Goal: Information Seeking & Learning: Learn about a topic

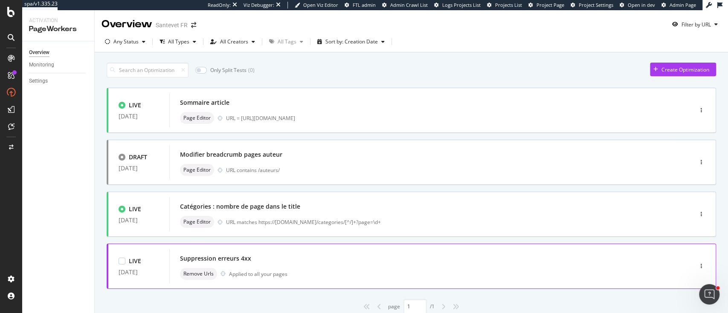
click at [321, 271] on div "Remove Urls Applied to all your pages" at bounding box center [418, 274] width 476 height 12
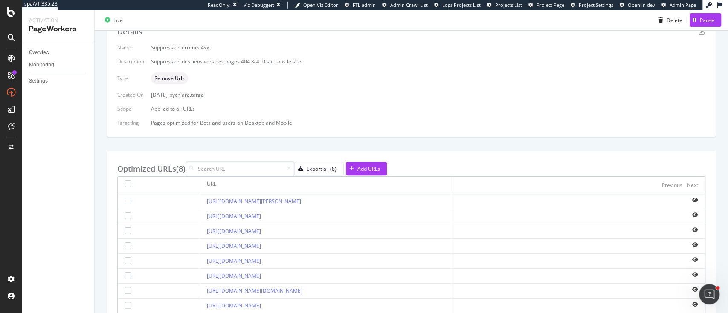
scroll to position [127, 0]
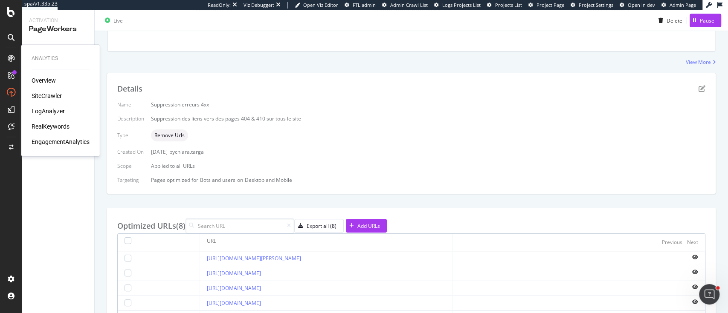
click at [36, 100] on div "SiteCrawler" at bounding box center [47, 96] width 30 height 9
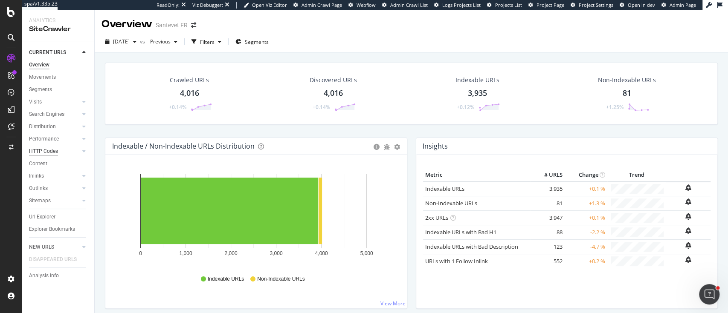
click at [46, 155] on div "HTTP Codes" at bounding box center [43, 151] width 29 height 9
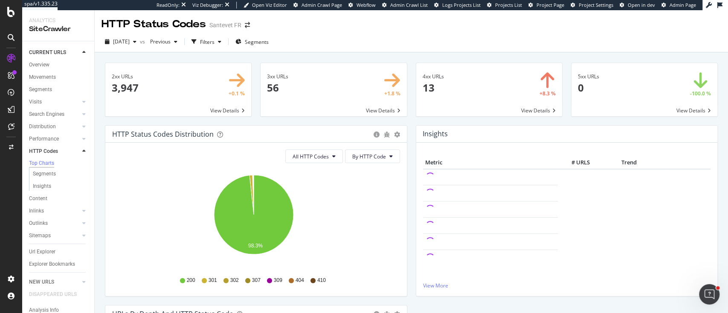
click at [467, 99] on span at bounding box center [489, 89] width 146 height 53
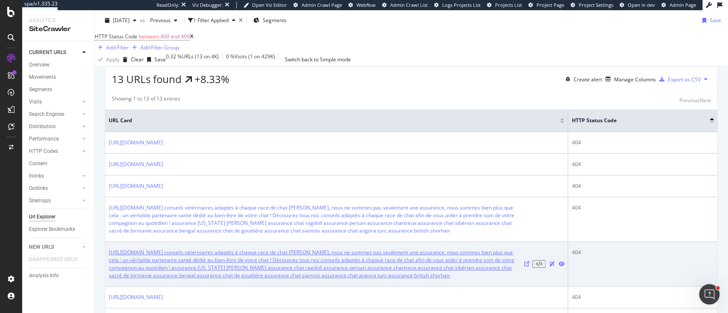
scroll to position [171, 0]
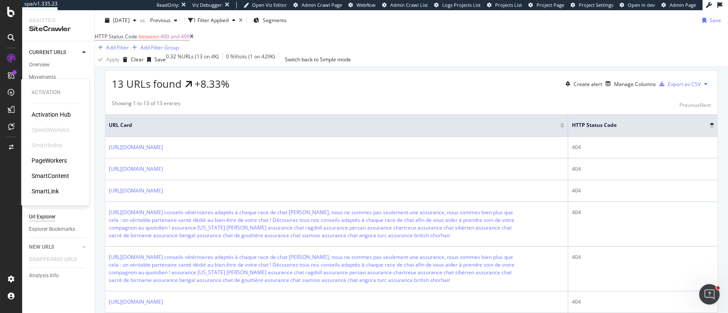
click at [61, 159] on div "PageWorkers" at bounding box center [49, 160] width 35 height 9
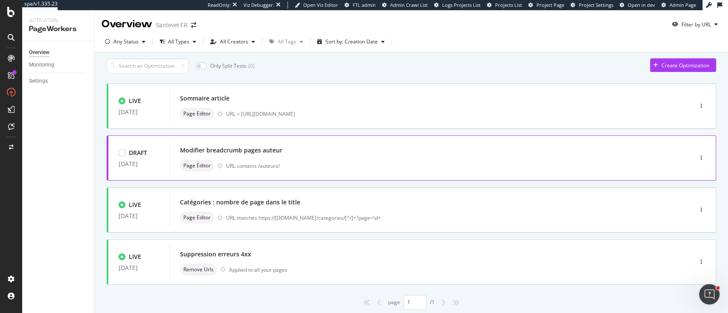
click at [292, 162] on div "Modifier breadcrumb pages auteur Page Editor URL contains /auteurs/" at bounding box center [418, 158] width 476 height 27
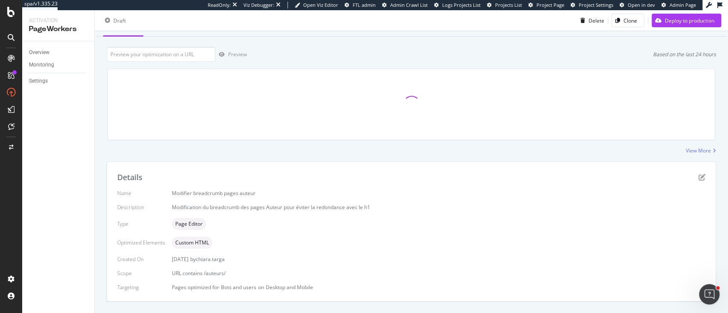
scroll to position [56, 0]
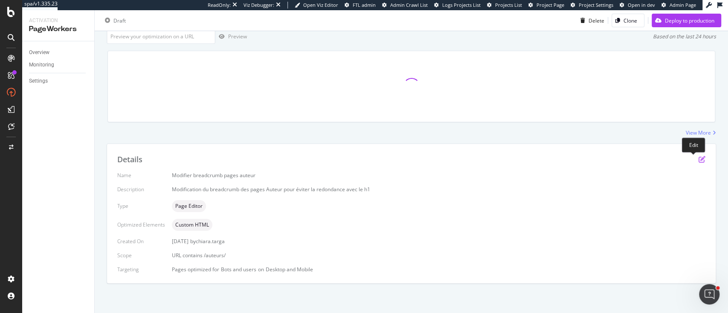
click at [698, 161] on icon "pen-to-square" at bounding box center [701, 159] width 7 height 7
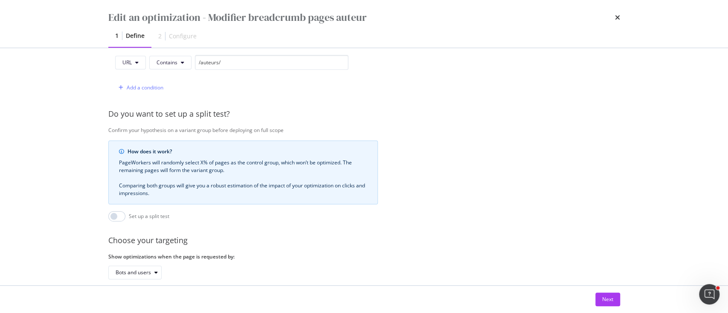
scroll to position [227, 0]
click at [606, 296] on div "Next" at bounding box center [607, 299] width 11 height 7
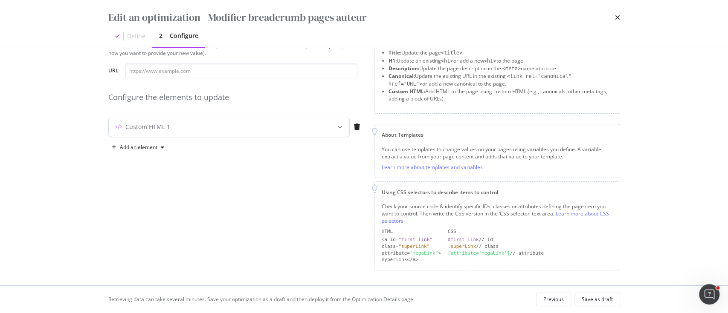
click at [340, 126] on icon "modal" at bounding box center [339, 126] width 5 height 5
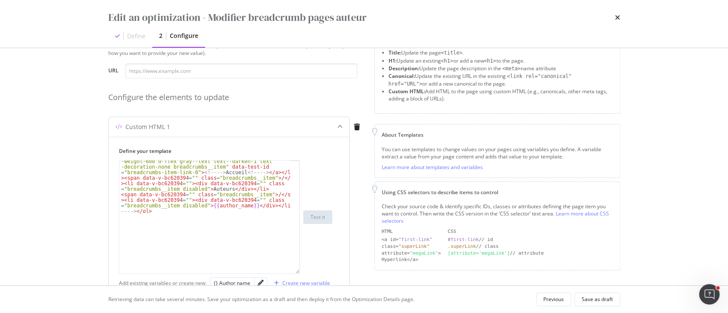
scroll to position [0, 0]
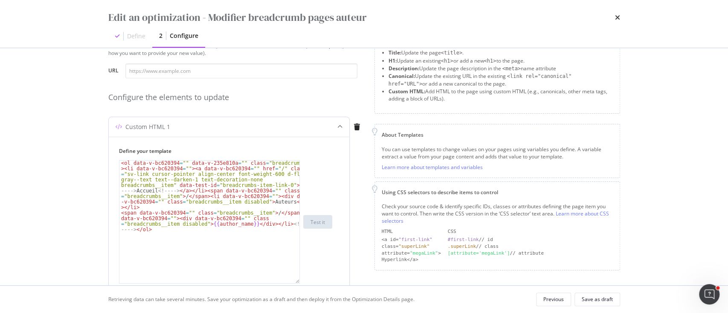
drag, startPoint x: 295, startPoint y: 213, endPoint x: 289, endPoint y: 282, distance: 69.4
click at [289, 282] on div "< ol data-v-bc620394 = "" data-v-235e810a = "" class = "breadcrumbs" > < li dat…" at bounding box center [209, 222] width 181 height 124
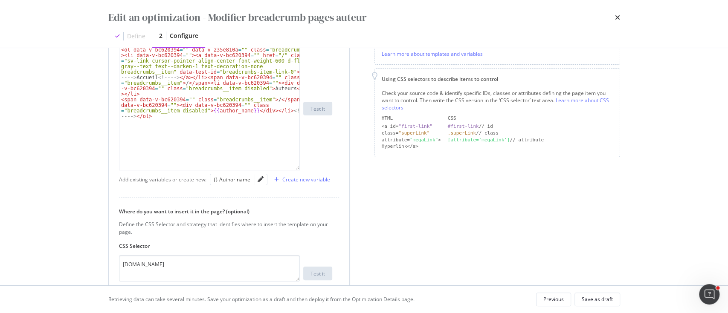
scroll to position [94, 0]
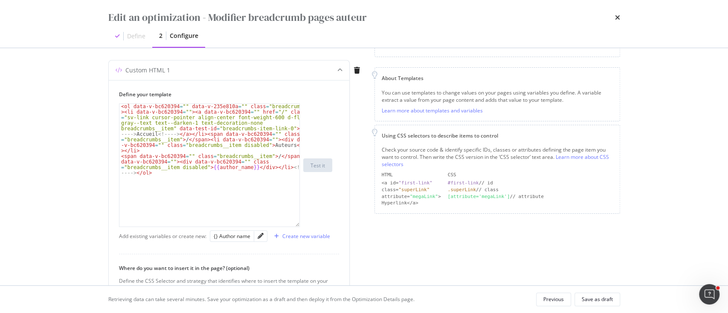
click at [617, 23] on div "times" at bounding box center [617, 17] width 5 height 14
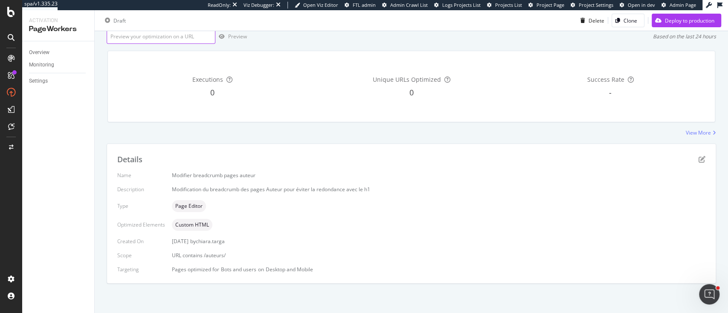
click at [171, 34] on input "url" at bounding box center [161, 36] width 109 height 15
paste input "[URL][DOMAIN_NAME][PERSON_NAME]"
type input "[URL][DOMAIN_NAME][PERSON_NAME]"
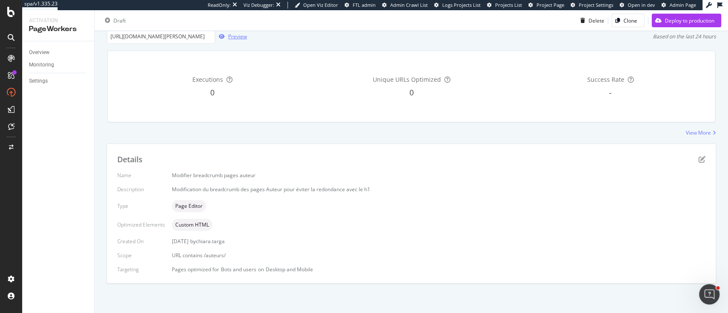
click at [228, 38] on div "Preview" at bounding box center [237, 36] width 19 height 7
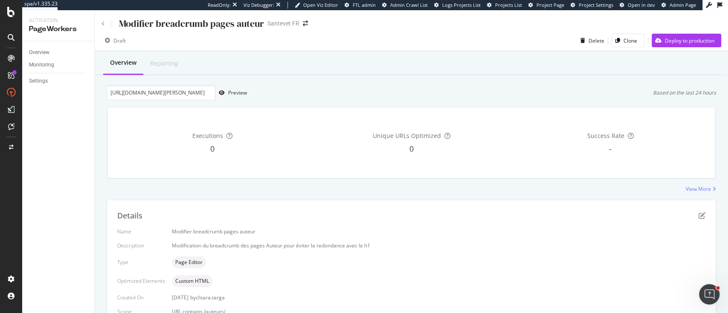
click at [102, 22] on icon at bounding box center [102, 23] width 3 height 5
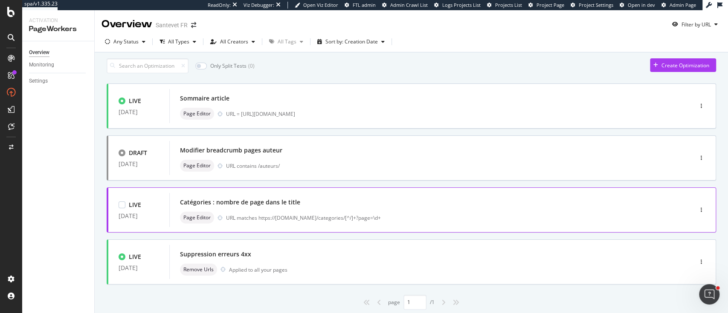
click at [353, 214] on div "Catégories : nombre de page dans le title Page Editor URL matches https://[DOMA…" at bounding box center [418, 210] width 476 height 27
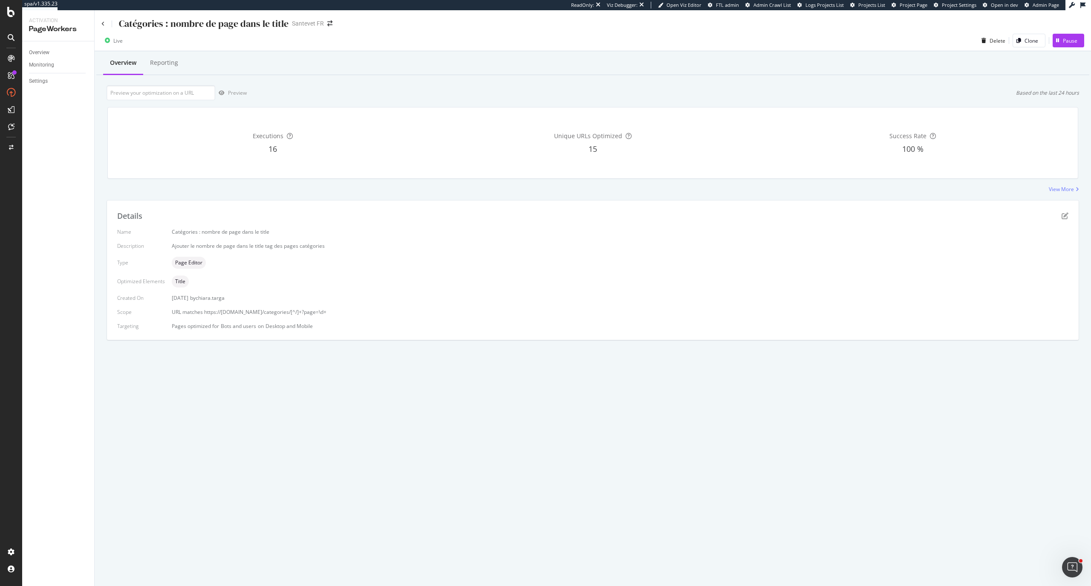
click at [104, 28] on div "Catégories : nombre de page dans le title" at bounding box center [194, 23] width 187 height 13
click at [107, 23] on div "Catégories : nombre de page dans le title" at bounding box center [194, 23] width 187 height 13
click at [103, 24] on icon at bounding box center [102, 23] width 3 height 5
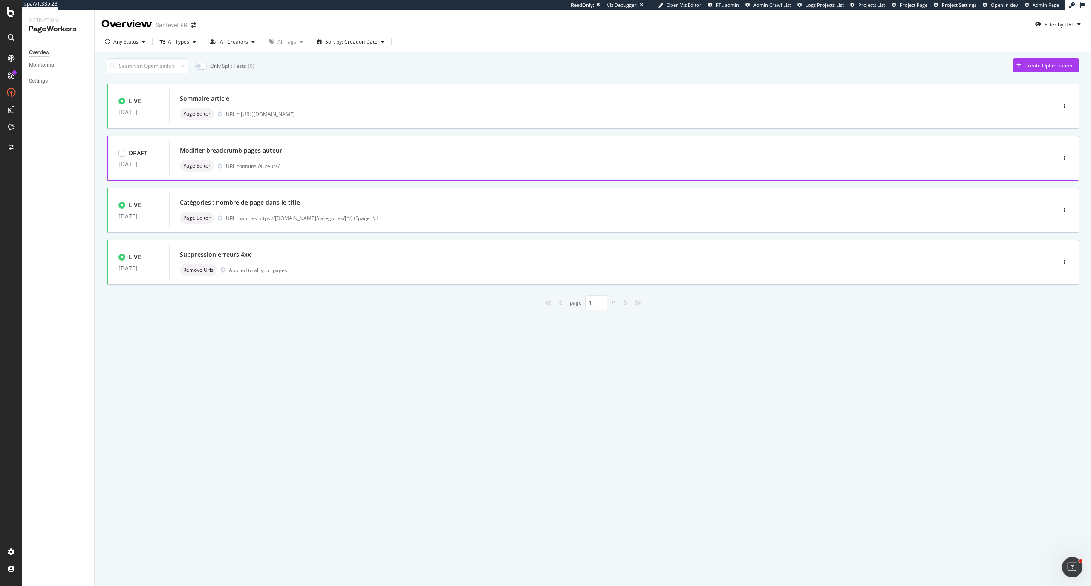
click at [326, 163] on div "Modifier breadcrumb pages auteur Page Editor URL contains /auteurs/" at bounding box center [600, 158] width 840 height 27
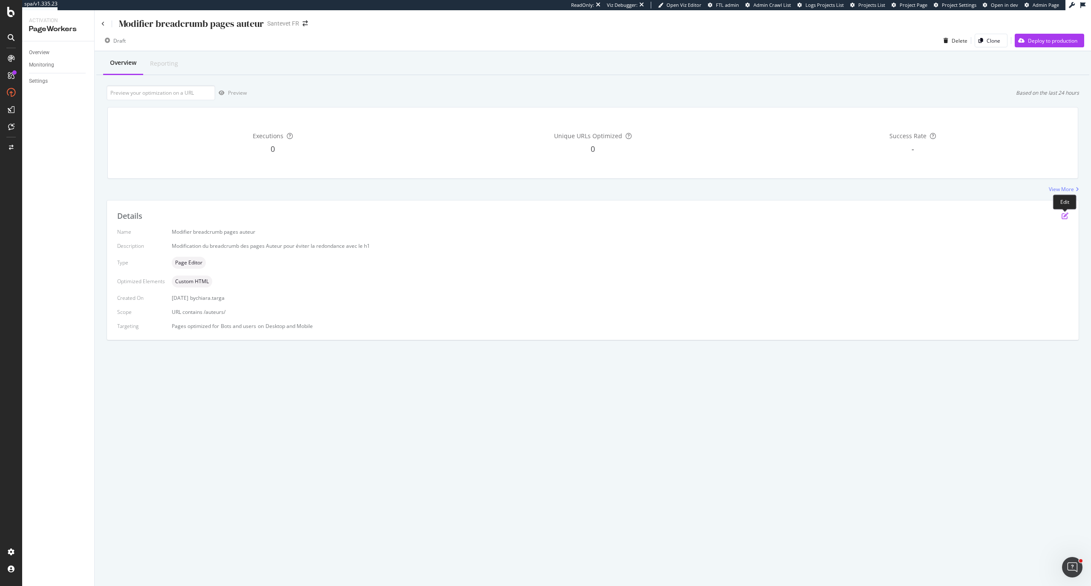
click at [727, 213] on icon "pen-to-square" at bounding box center [1065, 215] width 7 height 7
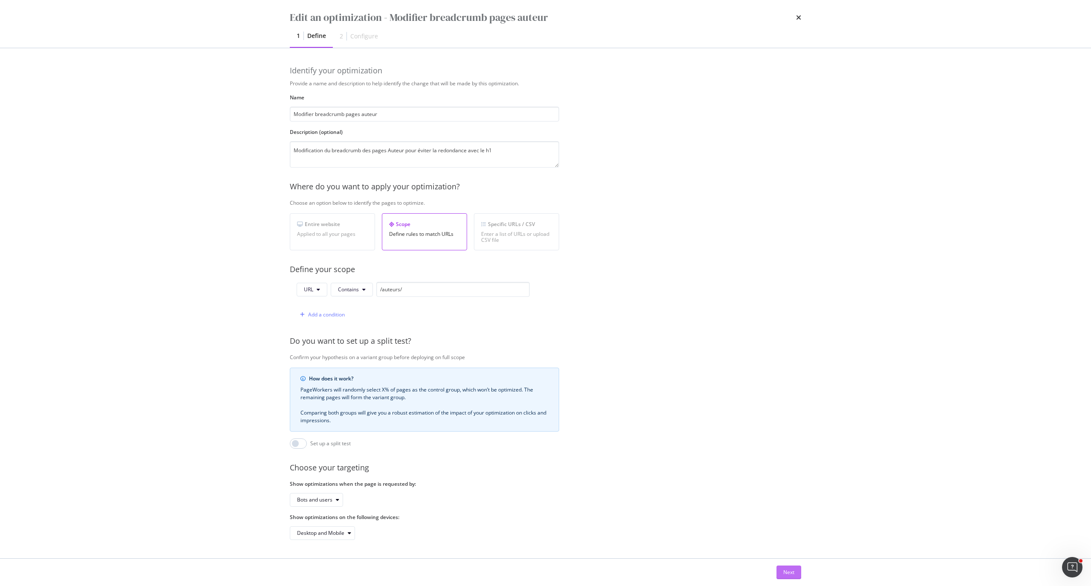
click at [727, 313] on div "Next" at bounding box center [789, 571] width 11 height 7
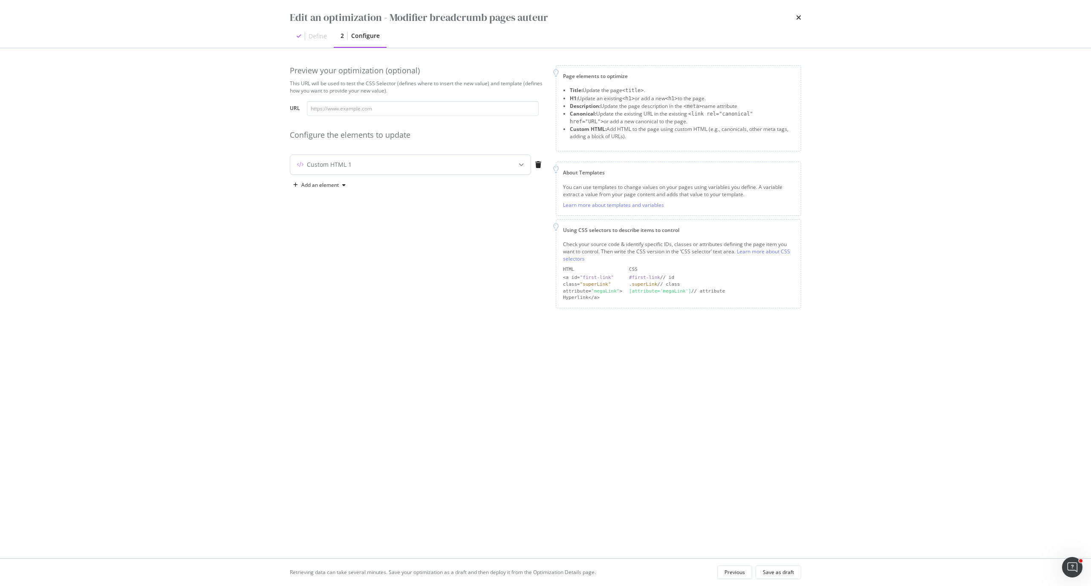
click at [514, 156] on div "modal" at bounding box center [521, 165] width 19 height 20
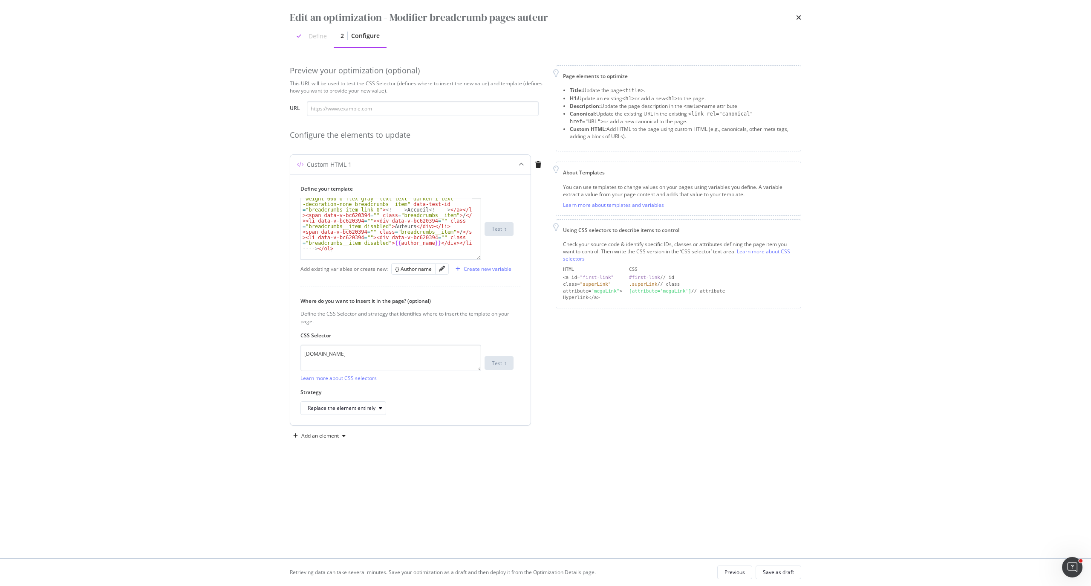
scroll to position [19, 0]
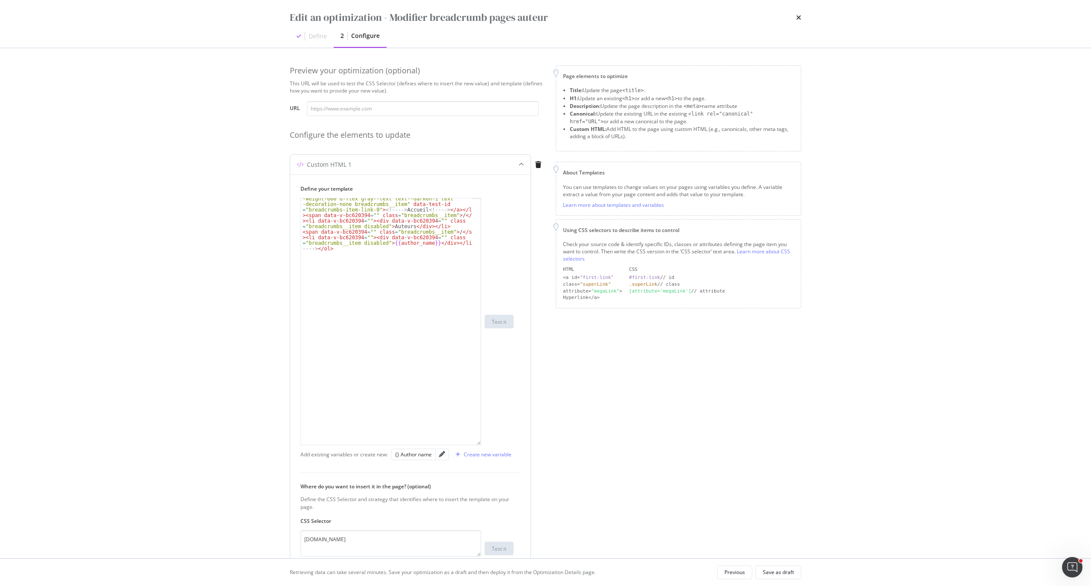
drag, startPoint x: 477, startPoint y: 249, endPoint x: 457, endPoint y: 416, distance: 168.3
click at [471, 313] on div "< ol data-v-bc620394 = "" data-v-235e810a = "" class = "breadcrumbs" > < li dat…" at bounding box center [391, 321] width 181 height 247
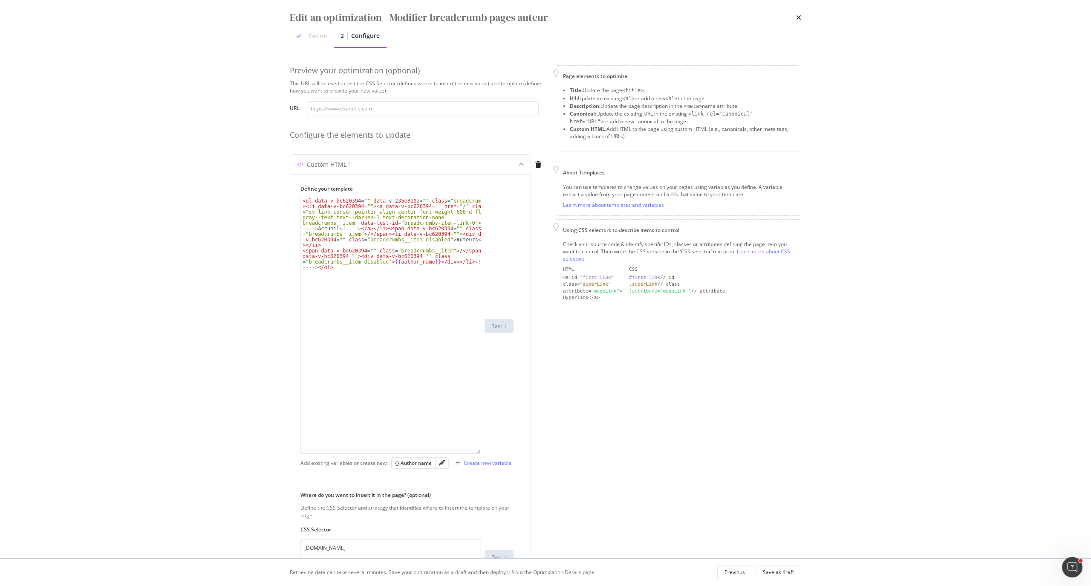
click at [727, 18] on div "Edit an optimization - Modifier breadcrumb pages auteur Define 2 Configure" at bounding box center [546, 24] width 546 height 48
click at [727, 19] on div "Edit an optimization - Modifier breadcrumb pages auteur Define 2 Configure" at bounding box center [546, 24] width 546 height 48
click at [727, 19] on icon "times" at bounding box center [798, 17] width 5 height 7
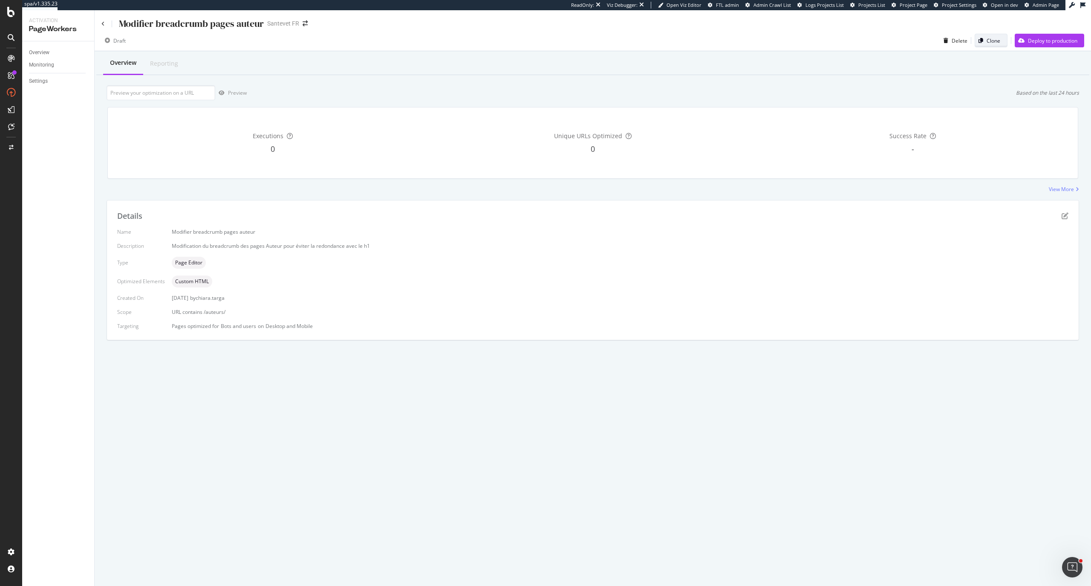
click at [727, 35] on div "Clone" at bounding box center [987, 41] width 25 height 12
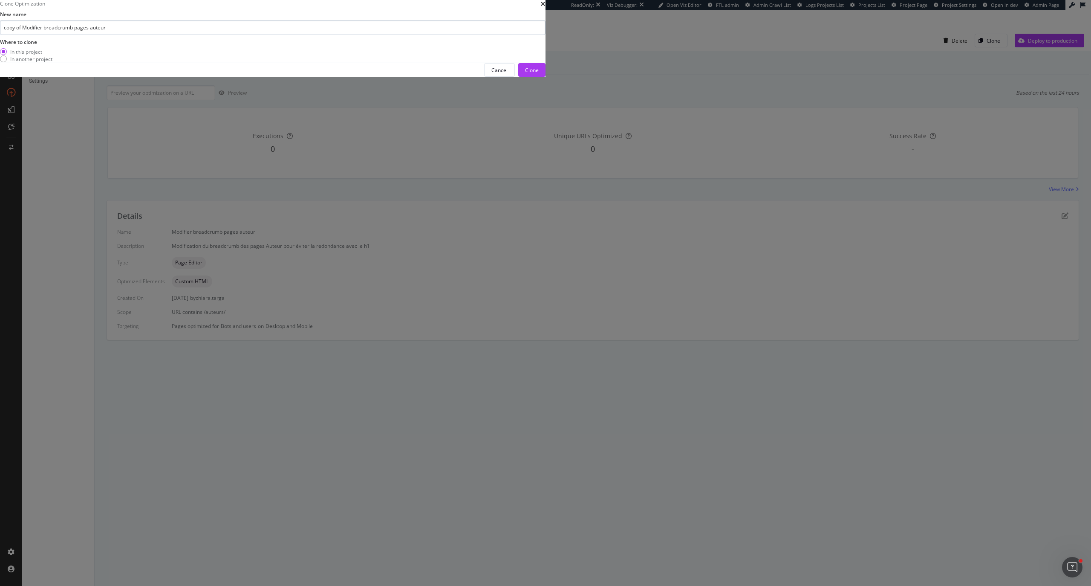
click at [501, 35] on input "copy of Modifier breadcrumb pages auteur" at bounding box center [273, 27] width 546 height 15
drag, startPoint x: 587, startPoint y: 277, endPoint x: 480, endPoint y: 275, distance: 107.9
click at [480, 35] on input "copy of Modifier breadcrumb pages auteur" at bounding box center [273, 27] width 546 height 15
type input "Breadcrumb Home Page Blog"
click at [546, 77] on button "Clone" at bounding box center [531, 70] width 27 height 14
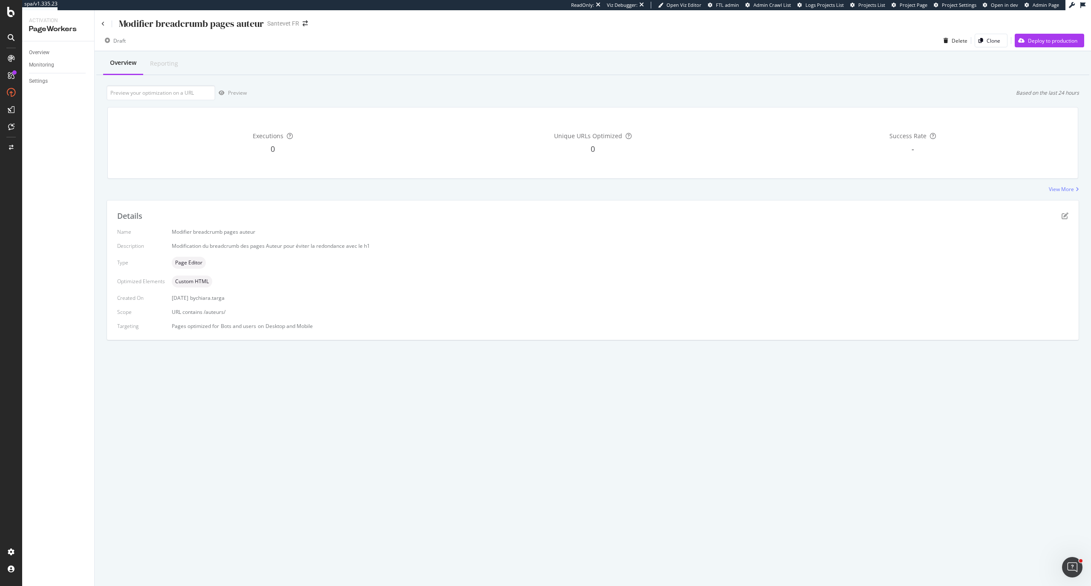
click at [22, 52] on div "Overview Monitoring Settings" at bounding box center [58, 313] width 72 height 544
click at [50, 53] on link "Overview" at bounding box center [58, 52] width 59 height 9
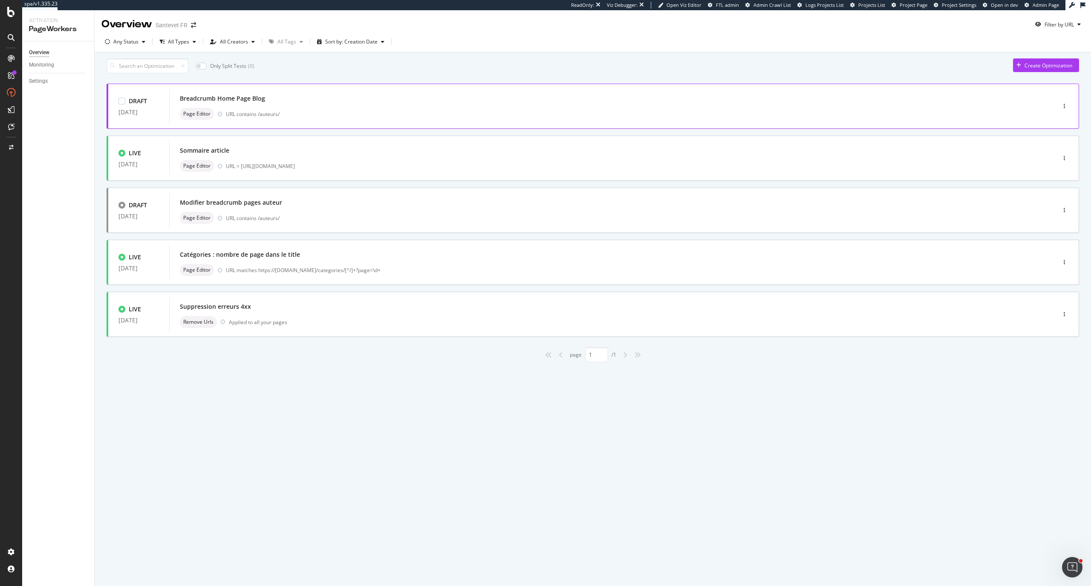
click at [331, 118] on div "URL contains /auteurs/" at bounding box center [623, 113] width 794 height 7
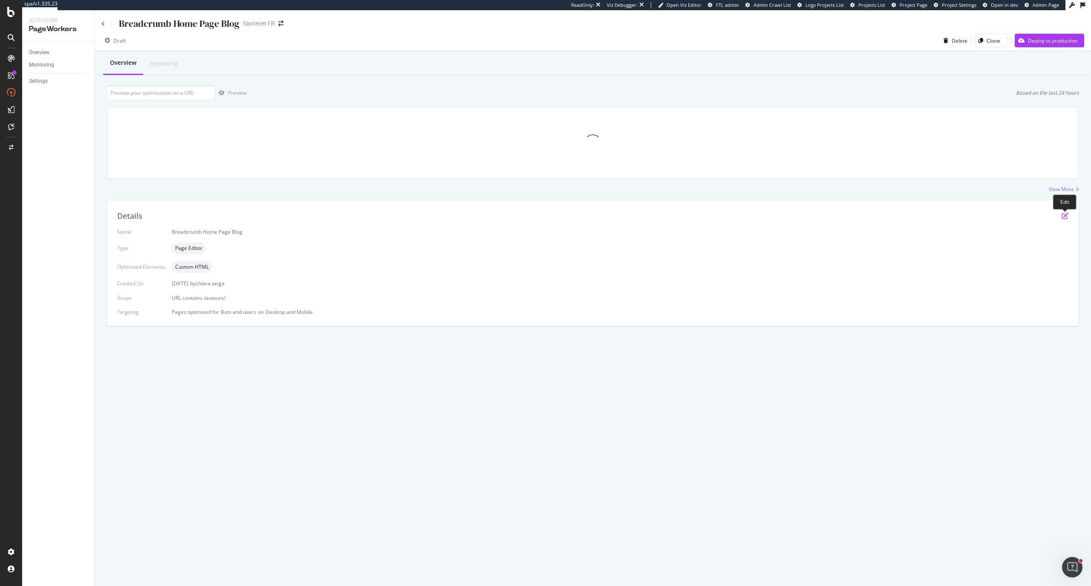
click at [727, 215] on icon "pen-to-square" at bounding box center [1065, 215] width 7 height 7
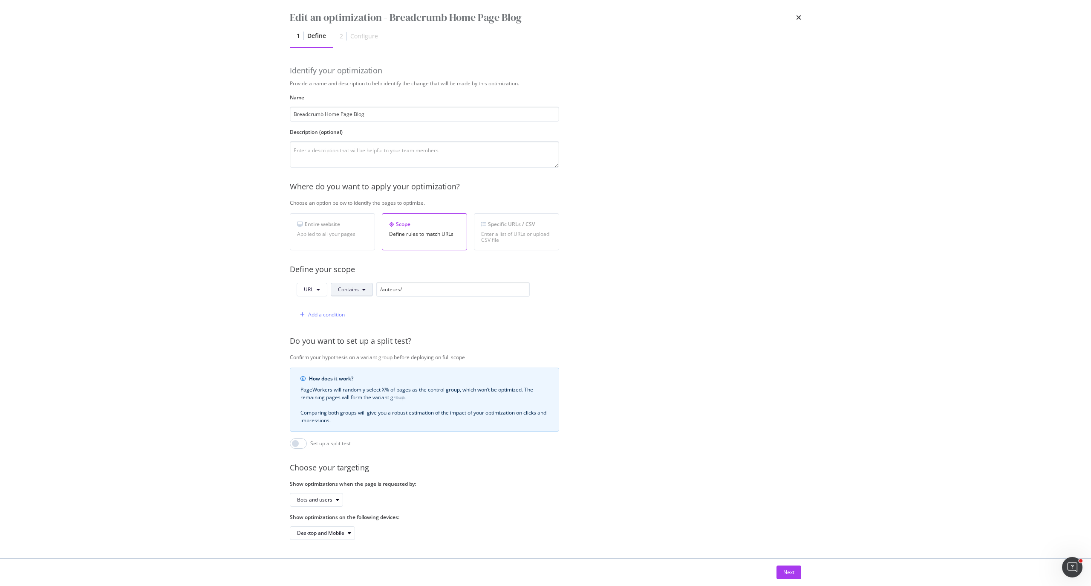
click at [359, 288] on span "Contains" at bounding box center [348, 289] width 21 height 7
click at [363, 306] on span "Equals" at bounding box center [363, 308] width 50 height 8
drag, startPoint x: 419, startPoint y: 285, endPoint x: 346, endPoint y: 276, distance: 73.0
click at [346, 276] on div "Provide a name and description to help identify the change that will be made by…" at bounding box center [546, 310] width 512 height 460
paste input "[URL][DOMAIN_NAME]"
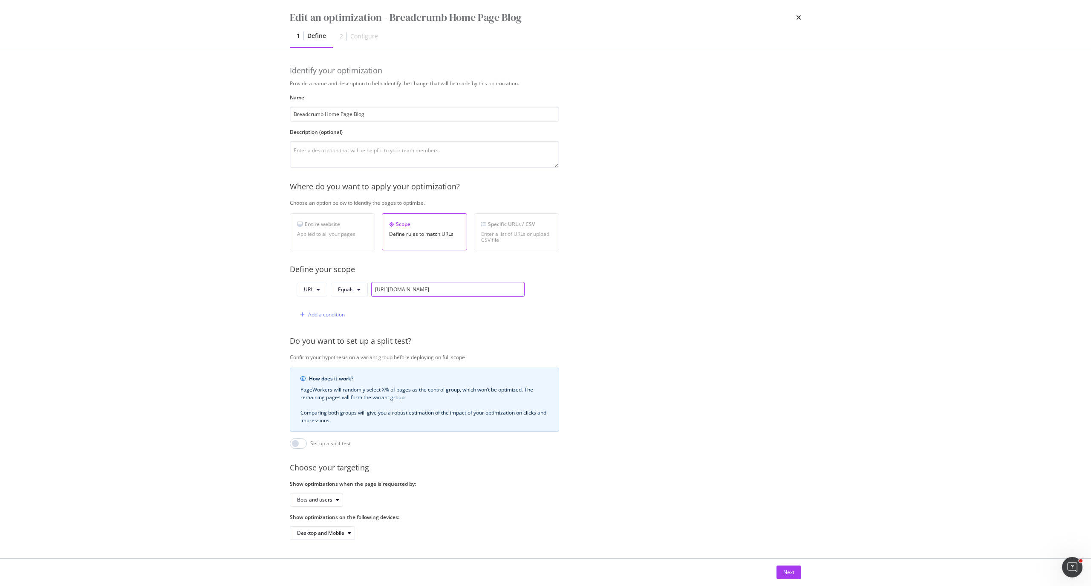
type input "[URL][DOMAIN_NAME]"
drag, startPoint x: 372, startPoint y: 112, endPoint x: 264, endPoint y: 106, distance: 107.6
click at [264, 106] on div "Edit an optimization - Breadcrumb Home Page Blog 1 Define 2 Configure Identify …" at bounding box center [545, 293] width 1091 height 586
click at [325, 150] on textarea "modal" at bounding box center [424, 154] width 269 height 26
paste textarea "Breadcrumb Home Page Blog"
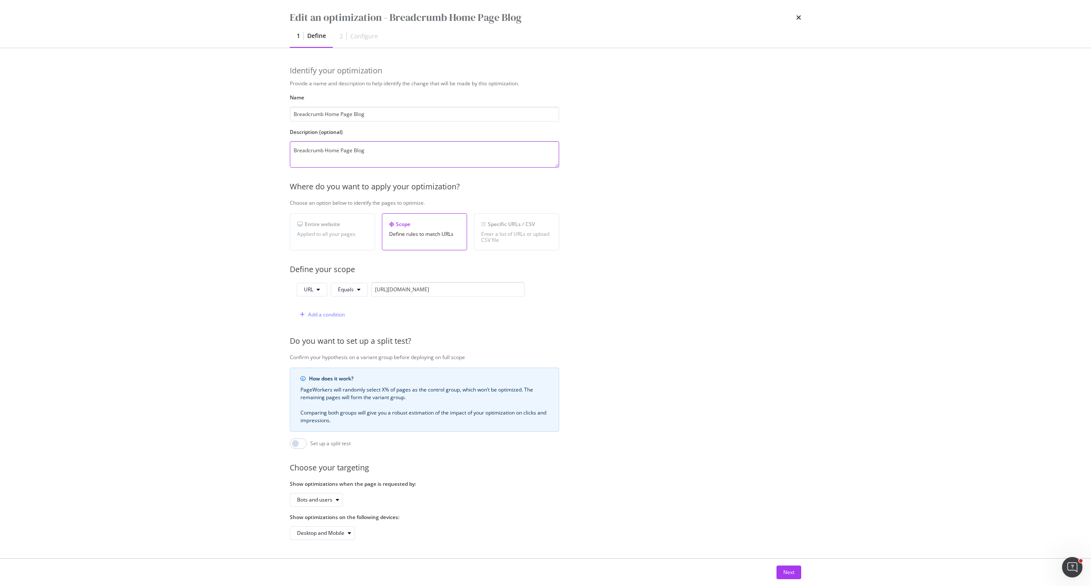
scroll to position [9, 0]
type textarea "Breadcrumb Home Page Blog"
click at [727, 313] on div "Next" at bounding box center [789, 572] width 11 height 13
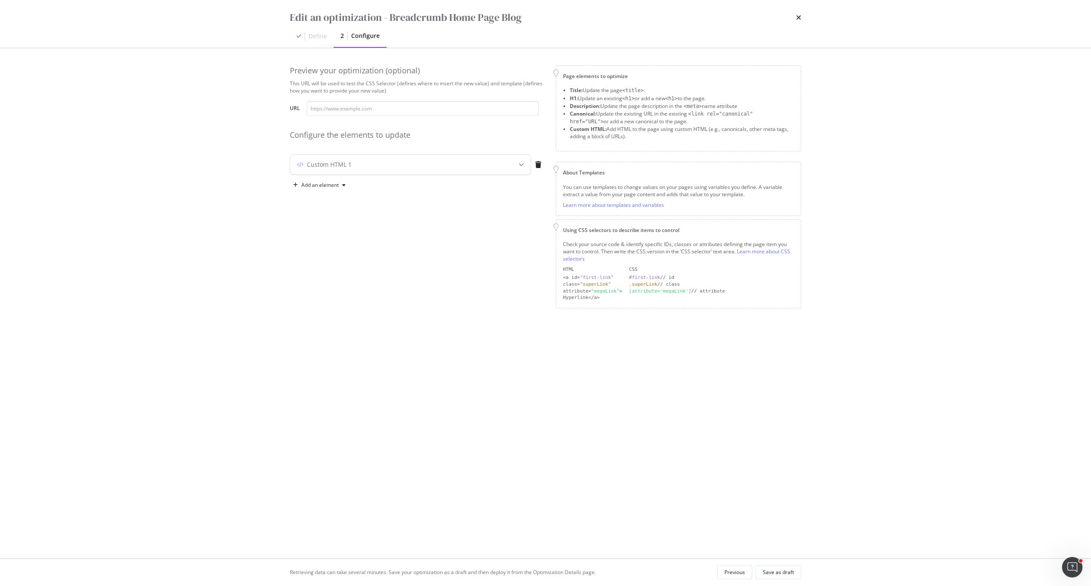
click at [517, 168] on div "modal" at bounding box center [521, 165] width 19 height 20
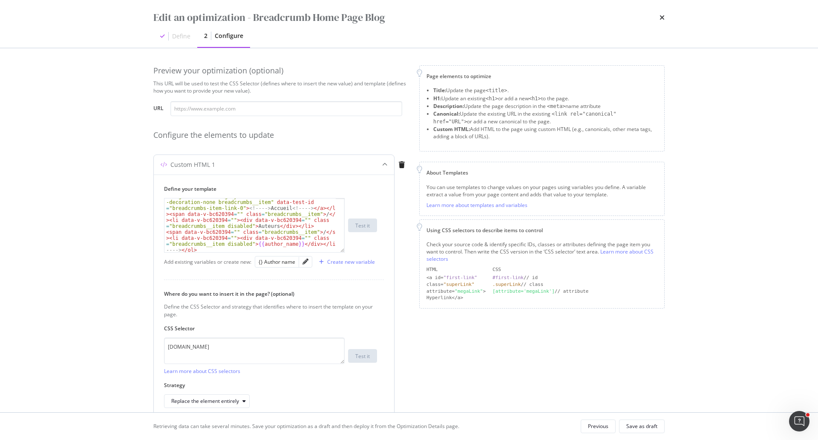
scroll to position [24, 0]
click at [249, 220] on div "< ol data-v-bc620394 = "" data-v-235e810a = "" class = "breadcrumbs" > < li dat…" at bounding box center [250, 239] width 171 height 131
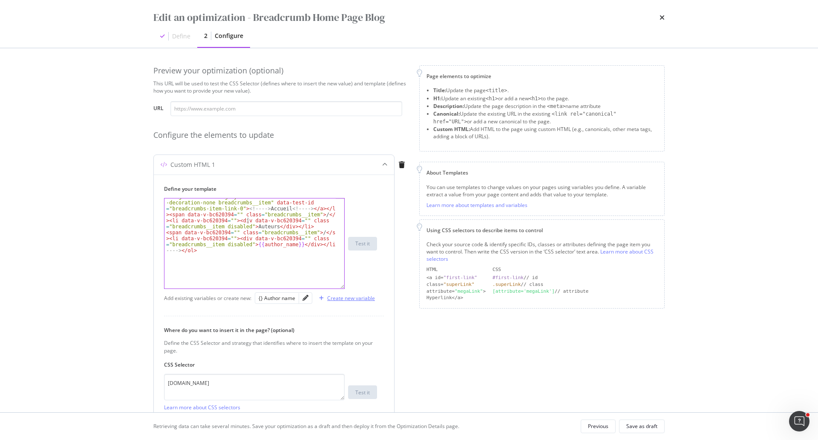
scroll to position [23, 0]
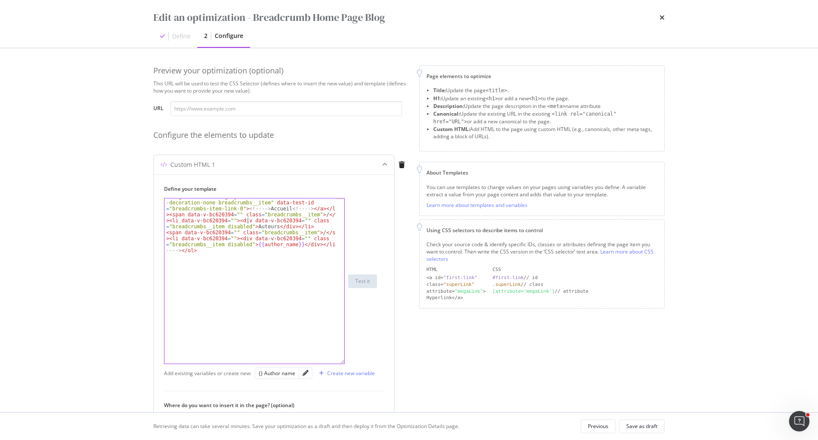
drag, startPoint x: 342, startPoint y: 249, endPoint x: 351, endPoint y: 360, distance: 111.6
click at [351, 313] on div "< ol data-v-bc620394 = "" data-v-235e810a = "" class = "breadcrumbs" > < li dat…" at bounding box center [270, 281] width 213 height 166
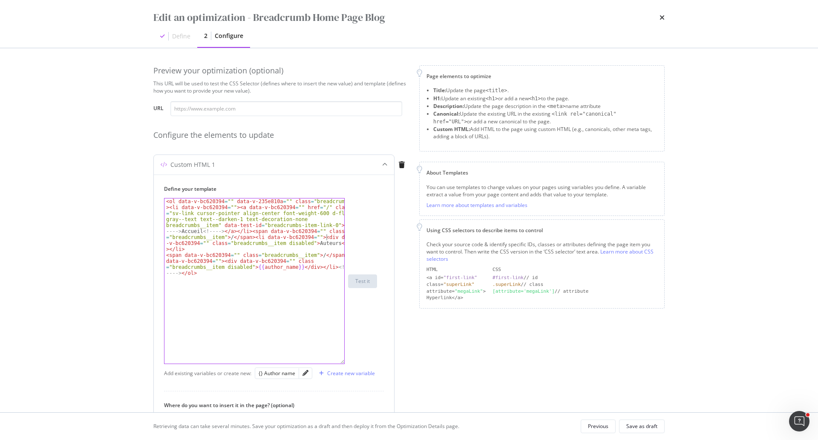
click at [310, 243] on div "< ol data-v-bc620394 = "" data-v-235e810a = "" class = "breadcrumbs" > < li dat…" at bounding box center [255, 319] width 180 height 243
type textarea "Blog animaux"
drag, startPoint x: 202, startPoint y: 248, endPoint x: 324, endPoint y: 265, distance: 122.7
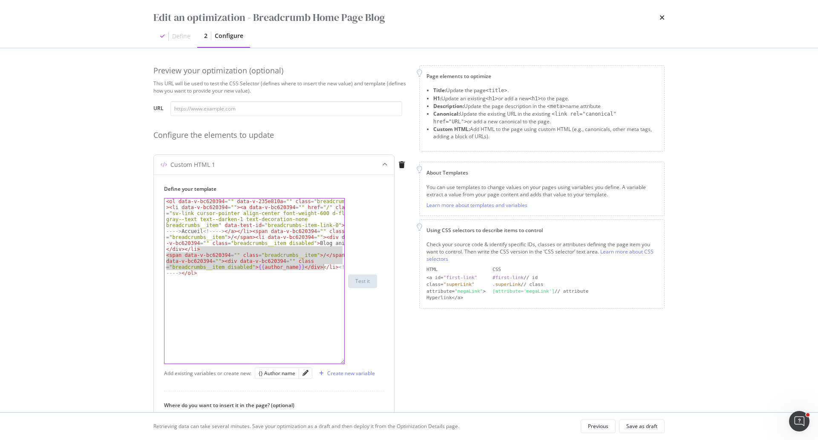
click at [324, 265] on div "< ol data-v-bc620394 = "" data-v-235e810a = "" class = "breadcrumbs" > < li dat…" at bounding box center [255, 319] width 180 height 243
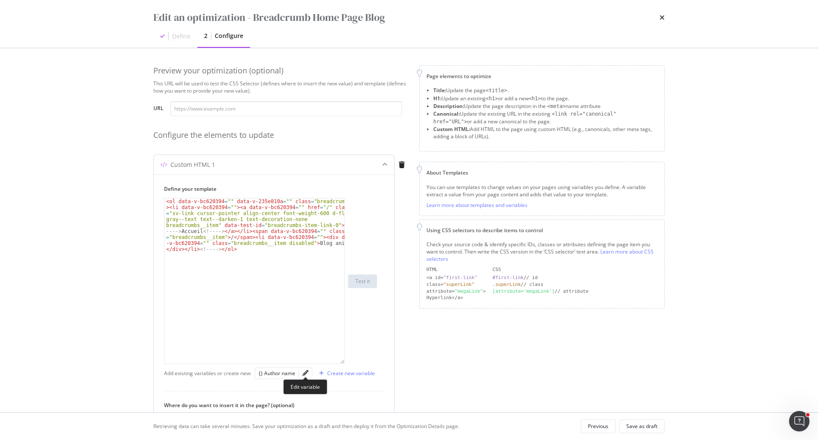
click at [306, 313] on div "modal" at bounding box center [305, 372] width 13 height 11
click at [303, 313] on icon "pencil" at bounding box center [306, 373] width 6 height 6
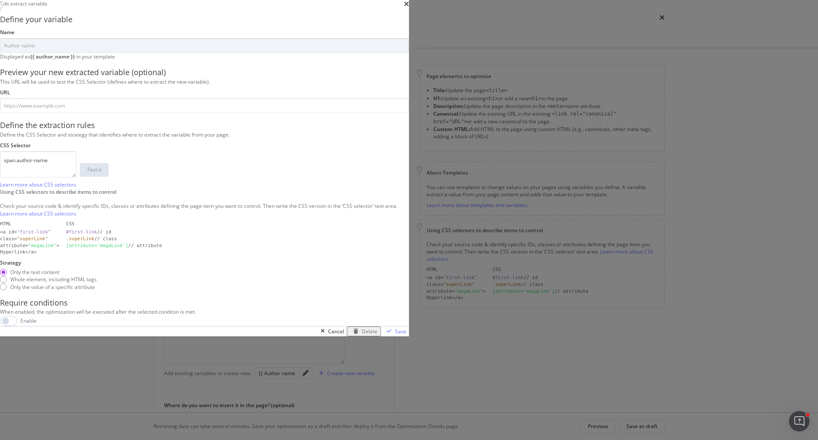
click at [378, 313] on div "Delete" at bounding box center [363, 330] width 27 height 7
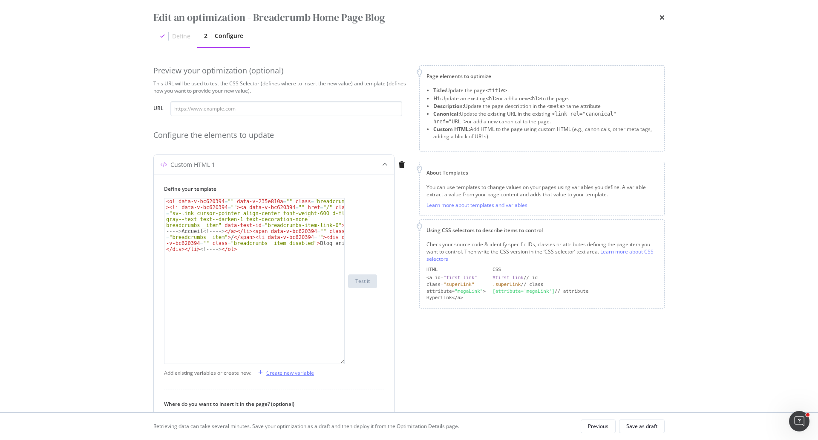
scroll to position [128, 0]
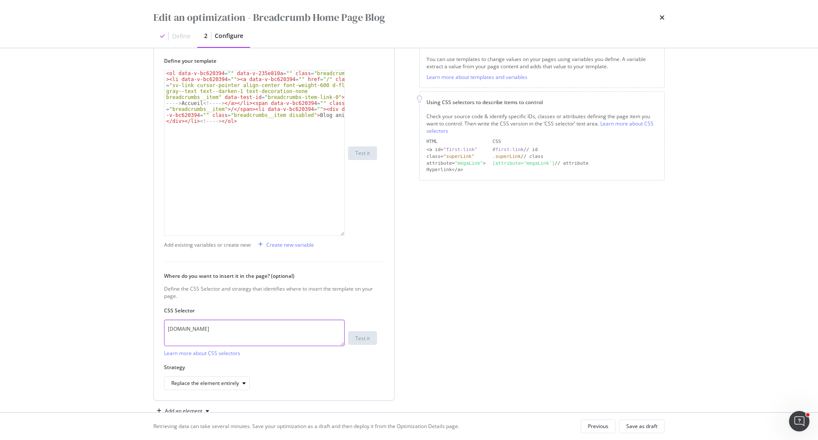
drag, startPoint x: 222, startPoint y: 326, endPoint x: 155, endPoint y: 319, distance: 66.9
click at [155, 313] on div "Define your template < ol data-v-bc620394 = "" data-v-235e810a = "" class = "br…" at bounding box center [274, 222] width 240 height 353
paste textarea "v-container v-locale--is-ltr containe"
click at [241, 313] on div "modal" at bounding box center [244, 382] width 10 height 5
click at [224, 313] on div "Before the element" at bounding box center [217, 326] width 98 height 11
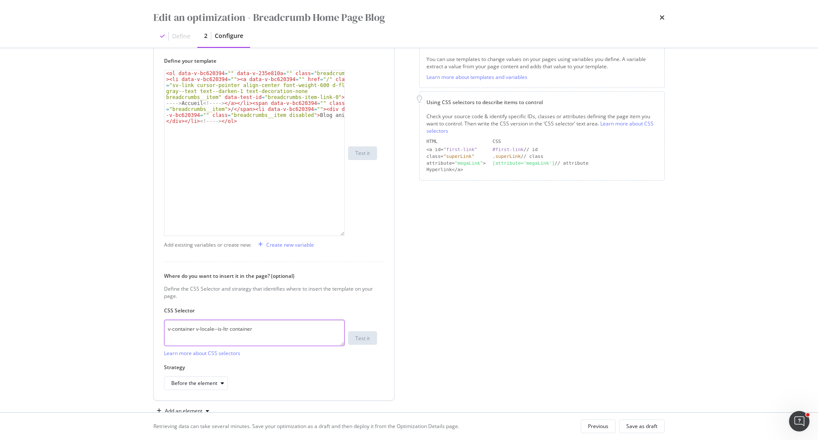
click at [169, 313] on textarea "v-container v-locale--is-ltr container" at bounding box center [254, 332] width 181 height 26
click at [204, 313] on textarea "div.v-container v-locale--is-ltr container" at bounding box center [254, 332] width 181 height 26
click at [237, 313] on textarea "div.v-container.v-locale--is-ltr container" at bounding box center [254, 332] width 181 height 26
type textarea "div.v-container.v-locale--is-ltr.container"
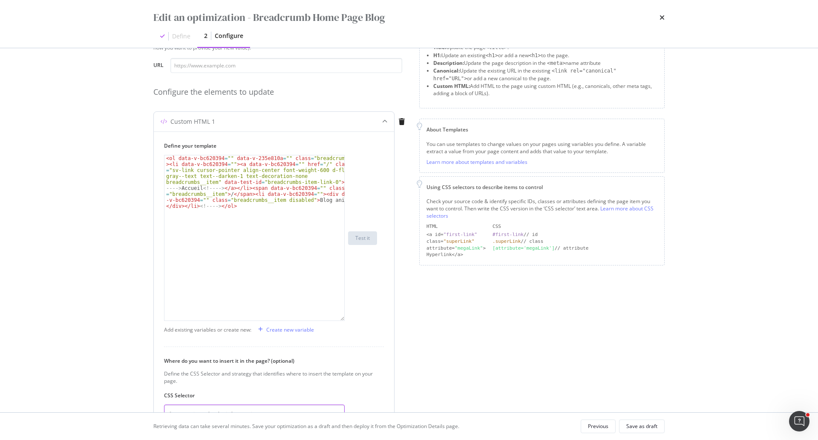
scroll to position [43, 0]
click at [253, 67] on input "modal" at bounding box center [287, 65] width 232 height 15
paste input "[URL][DOMAIN_NAME]"
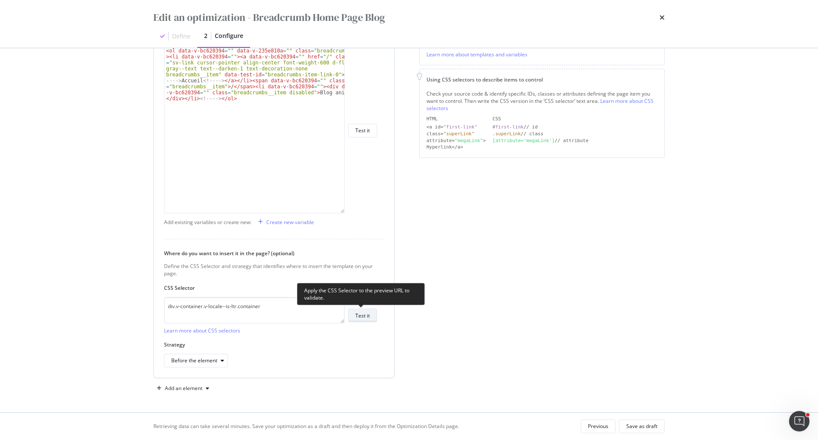
type input "[URL][DOMAIN_NAME]"
click at [364, 313] on div "Test it" at bounding box center [363, 315] width 14 height 7
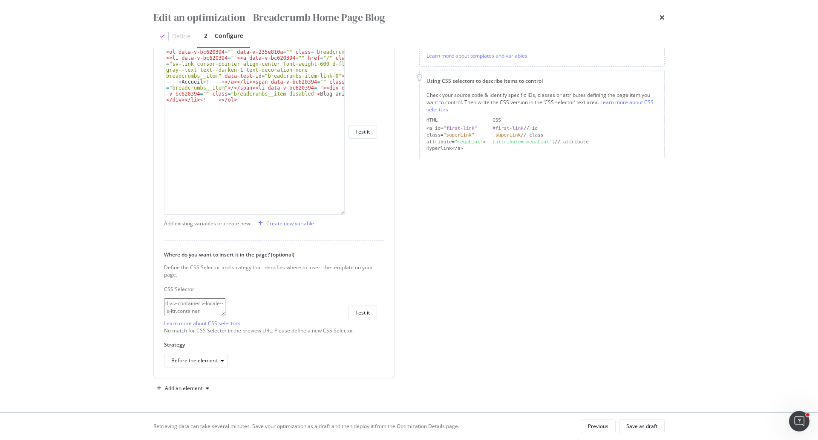
drag, startPoint x: 280, startPoint y: 309, endPoint x: 111, endPoint y: 306, distance: 169.7
click at [111, 306] on div "Edit an optimization - Breadcrumb Home Page Blog Define 2 Configure Preview you…" at bounding box center [409, 220] width 818 height 440
paste textarea "#__nuxt > div > div > main > div:nth-child(1) > div:nth-child(2)"
type textarea "#__nuxt > div > div > main > div:nth-child(1) > div:nth-child(2)"
drag, startPoint x: 338, startPoint y: 306, endPoint x: 145, endPoint y: 293, distance: 193.5
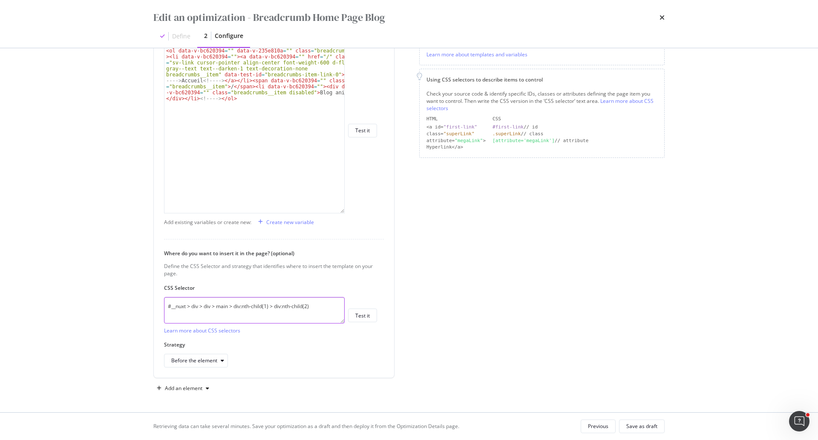
click at [145, 293] on div "Preview your optimization (optional) This URL will be used to test the CSS Sele…" at bounding box center [409, 230] width 546 height 364
paste textarea "text--h1"
click at [167, 303] on textarea "text--h1" at bounding box center [254, 310] width 181 height 26
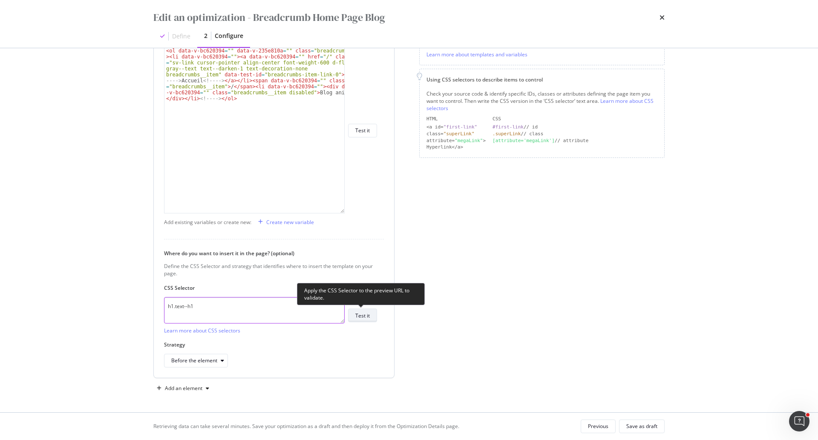
type textarea "h1.text--h1"
click at [349, 313] on button "Test it" at bounding box center [362, 315] width 29 height 14
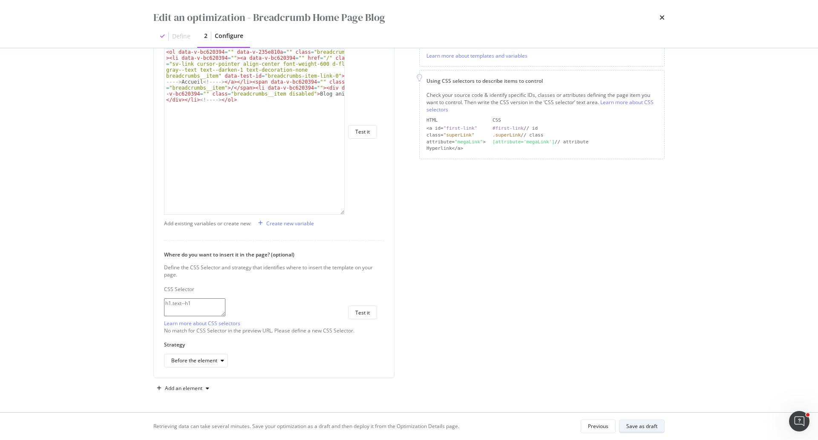
click at [633, 313] on div "Save as draft" at bounding box center [642, 425] width 31 height 7
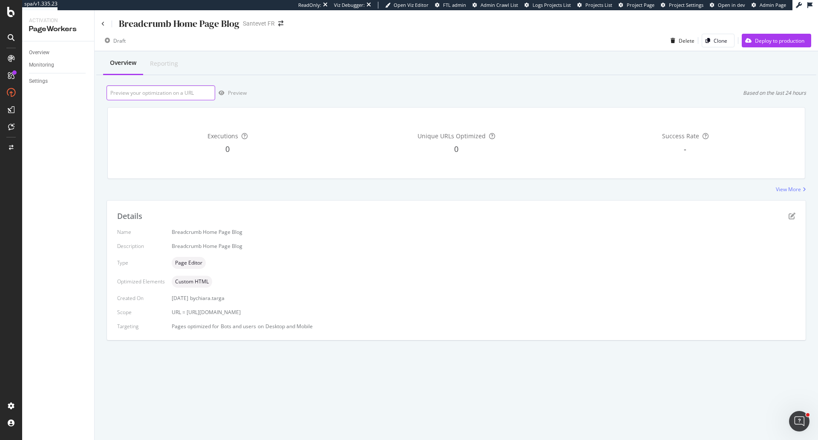
click at [150, 89] on input "url" at bounding box center [161, 92] width 109 height 15
paste input "[URL][DOMAIN_NAME]"
type input "[URL][DOMAIN_NAME]"
click at [224, 91] on icon "button" at bounding box center [222, 92] width 6 height 5
click at [727, 218] on div "Details" at bounding box center [456, 216] width 679 height 11
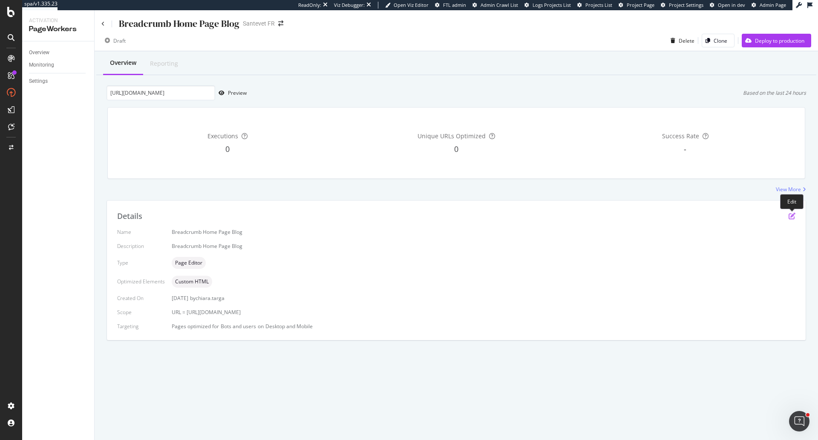
click at [727, 217] on icon "pen-to-square" at bounding box center [792, 215] width 7 height 7
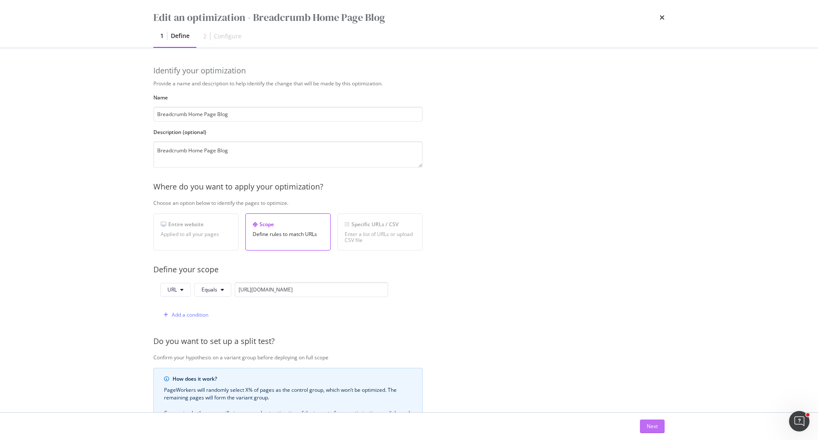
click at [655, 313] on div "Next" at bounding box center [652, 425] width 11 height 13
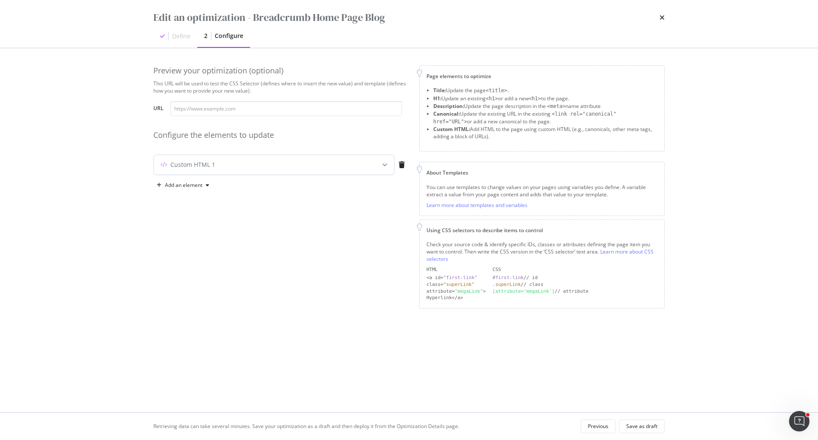
click at [388, 167] on div "modal" at bounding box center [385, 165] width 19 height 20
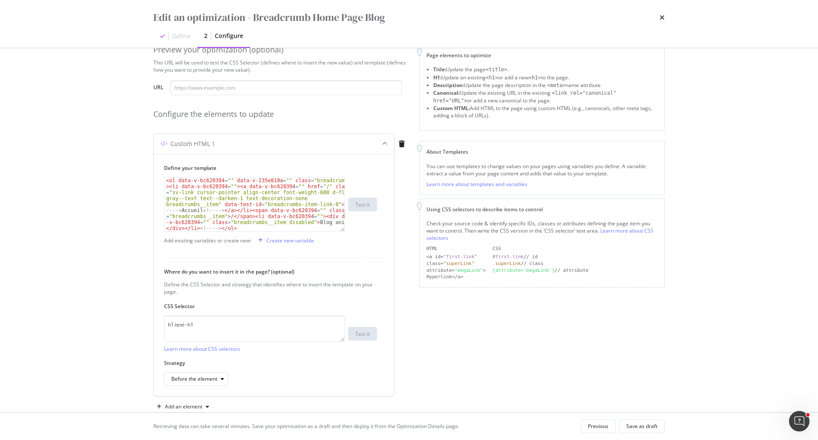
scroll to position [39, 0]
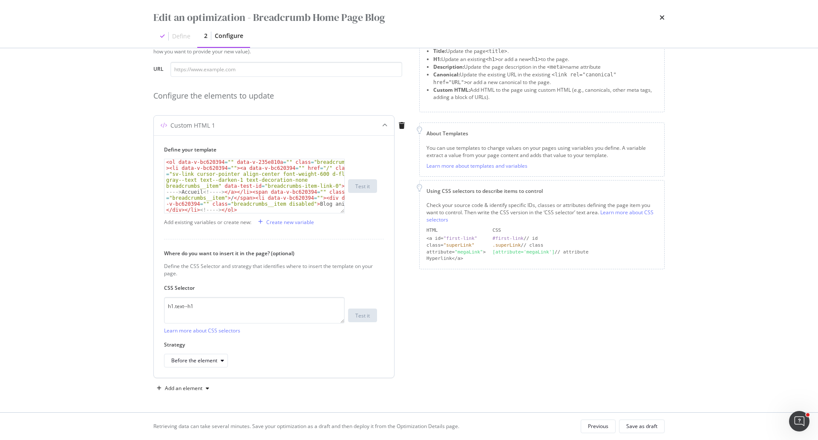
click at [243, 211] on div "< ol data-v-bc620394 = "" data-v-235e810a = "" class = "breadcrumbs" > < li dat…" at bounding box center [255, 239] width 180 height 161
type textarea "<br><br>"
click at [233, 211] on div "< ol data-v-bc620394 = "" data-v-235e810a = "" class = "breadcrumbs" > < li dat…" at bounding box center [255, 239] width 180 height 161
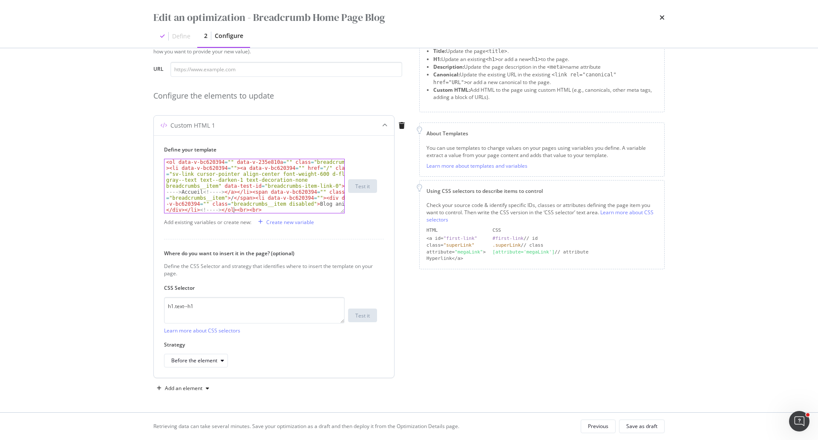
scroll to position [0, 0]
type textarea "/"
click at [247, 211] on div "< ol data-v-bc620394 = "" data-v-235e810a = "" class = "breadcrumbs" > < li dat…" at bounding box center [255, 239] width 180 height 161
type textarea "/"
click at [634, 313] on div "Save as draft" at bounding box center [642, 426] width 31 height 12
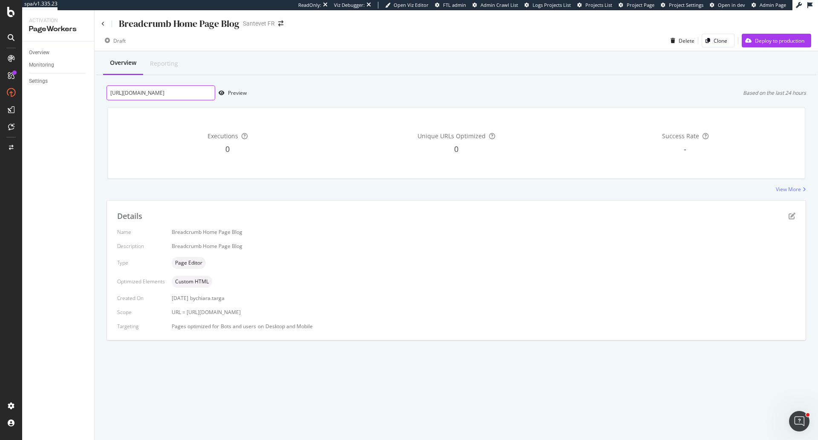
drag, startPoint x: 207, startPoint y: 93, endPoint x: 102, endPoint y: 93, distance: 104.4
click at [102, 93] on div "Overview Reporting [URL][DOMAIN_NAME] Preview Based on the last 24 hours Execut…" at bounding box center [457, 210] width 724 height 319
click at [231, 94] on div "Preview" at bounding box center [237, 92] width 19 height 7
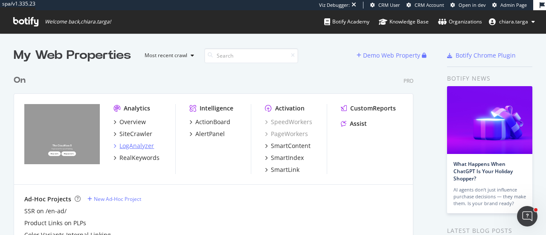
click at [143, 146] on div "LogAnalyzer" at bounding box center [136, 146] width 35 height 9
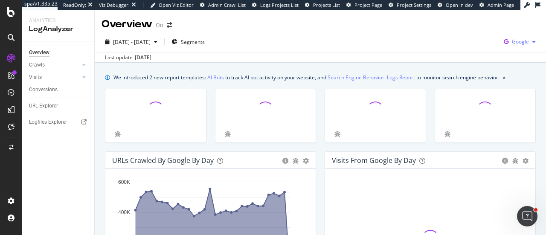
click at [504, 40] on icon "button" at bounding box center [506, 42] width 12 height 12
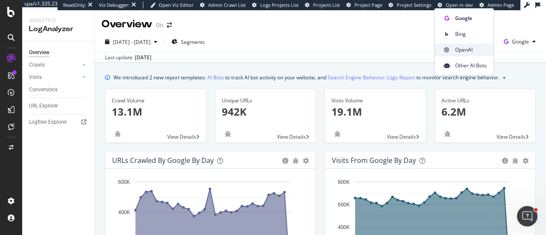
click at [467, 52] on span "OpenAI" at bounding box center [471, 50] width 32 height 8
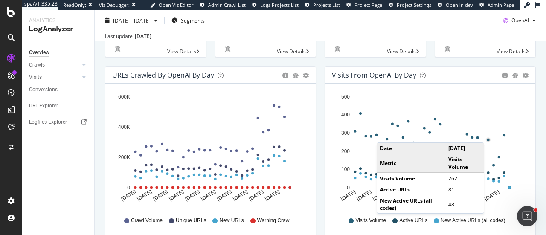
scroll to position [43, 0]
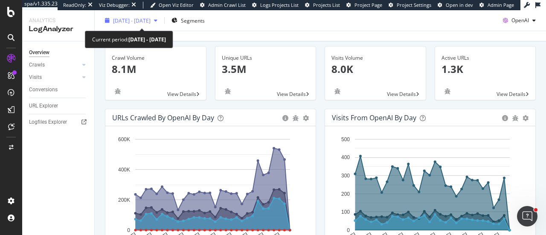
click at [153, 26] on div "2025 Jul. 14th - Aug. 12th" at bounding box center [130, 20] width 59 height 13
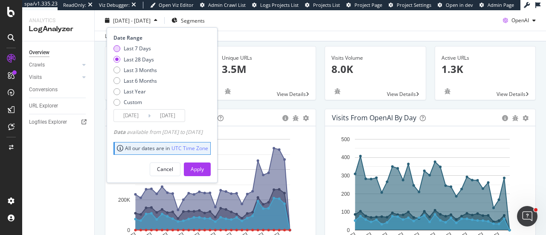
click at [142, 48] on div "Last 7 Days" at bounding box center [137, 48] width 27 height 7
type input "2025/08/06"
click at [204, 167] on div "Apply" at bounding box center [197, 168] width 13 height 7
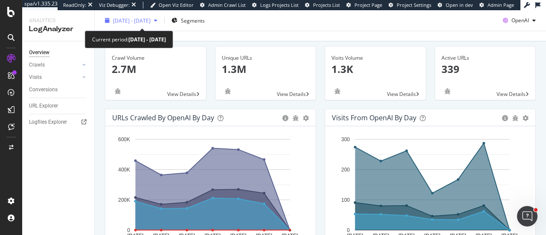
click at [150, 23] on span "2025 Aug. 6th - Aug. 12th" at bounding box center [132, 20] width 38 height 7
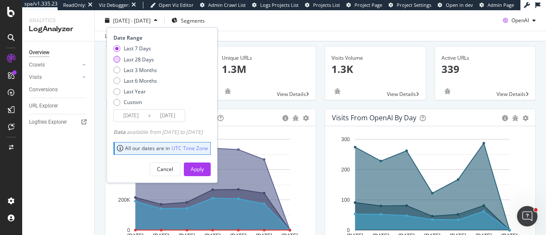
click at [144, 61] on div "Last 28 Days" at bounding box center [139, 58] width 30 height 7
type input "2025/07/16"
click at [204, 166] on div "Apply" at bounding box center [197, 168] width 13 height 7
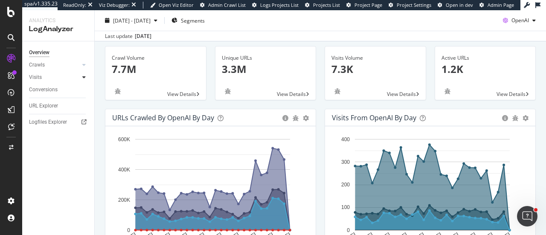
click at [83, 78] on icon at bounding box center [83, 77] width 3 height 5
click at [57, 121] on div "HTTP Codes" at bounding box center [47, 123] width 29 height 9
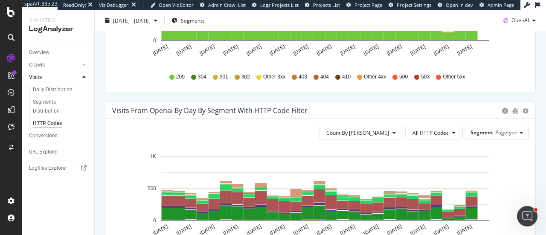
scroll to position [298, 0]
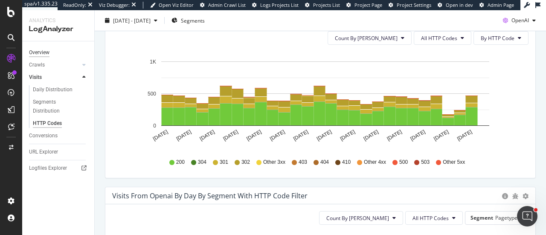
click at [45, 55] on div "Overview" at bounding box center [39, 52] width 20 height 9
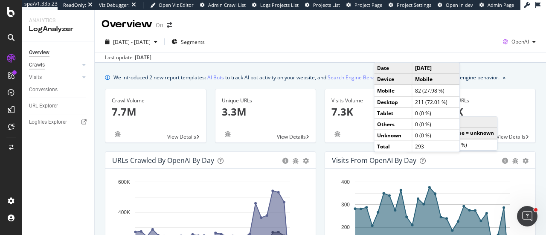
click at [44, 69] on div "Crawls" at bounding box center [37, 65] width 16 height 9
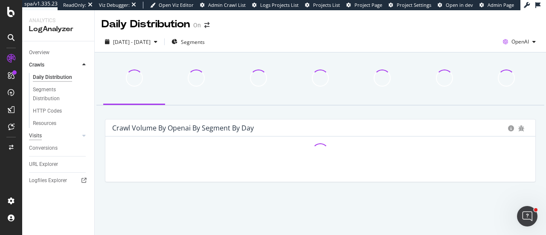
click at [38, 136] on div "Visits" at bounding box center [35, 135] width 13 height 9
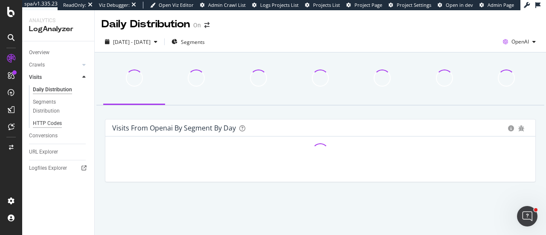
click at [46, 122] on div "HTTP Codes" at bounding box center [47, 123] width 29 height 9
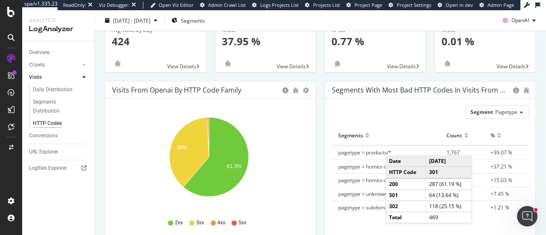
scroll to position [43, 0]
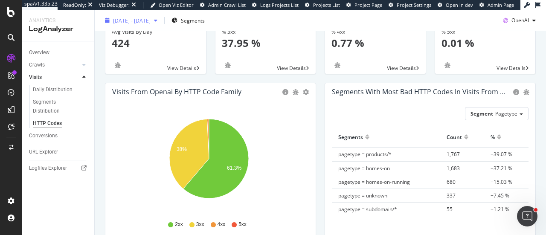
click at [172, 27] on div "2025 Jul. 16th - Aug. 12th Segments OpenAI" at bounding box center [320, 22] width 451 height 17
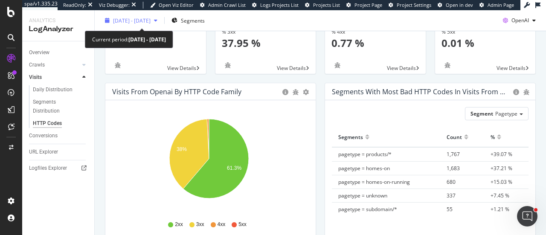
click at [161, 26] on div "2025 Jul. 16th - Aug. 12th" at bounding box center [130, 20] width 59 height 13
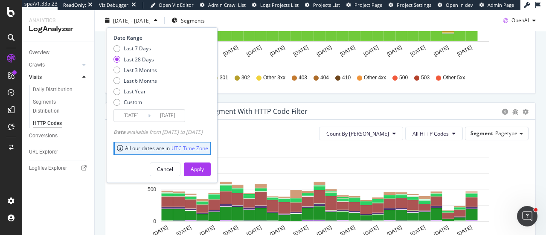
scroll to position [384, 0]
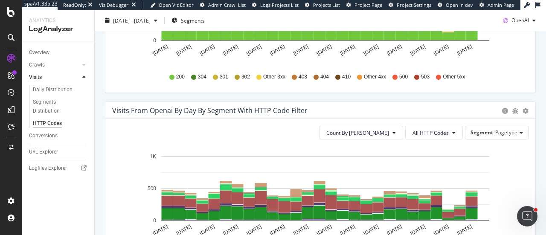
click at [337, 95] on div "Visits from openai by HTTP Code by Day Timeline (by Value) Timeline (by Percent…" at bounding box center [320, 12] width 439 height 180
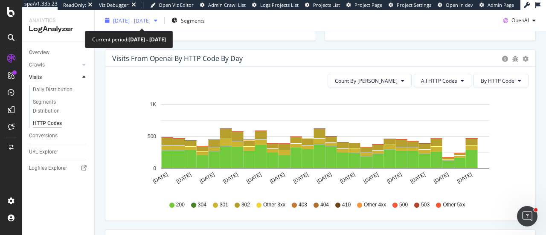
click at [150, 20] on span "2025 Jul. 16th - Aug. 12th" at bounding box center [132, 20] width 38 height 7
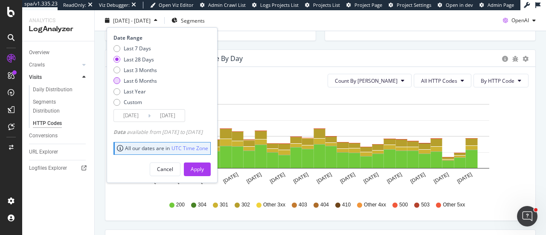
click at [129, 80] on div "Last 6 Months" at bounding box center [140, 80] width 33 height 7
type input "2025/02/13"
click at [204, 172] on div "Apply" at bounding box center [197, 168] width 13 height 13
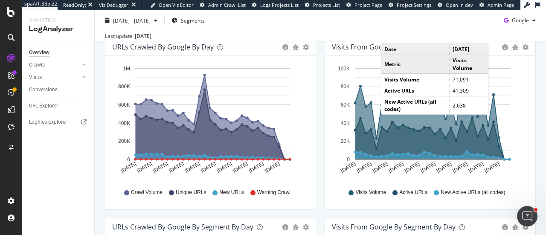
scroll to position [28, 0]
